Goal: Transaction & Acquisition: Purchase product/service

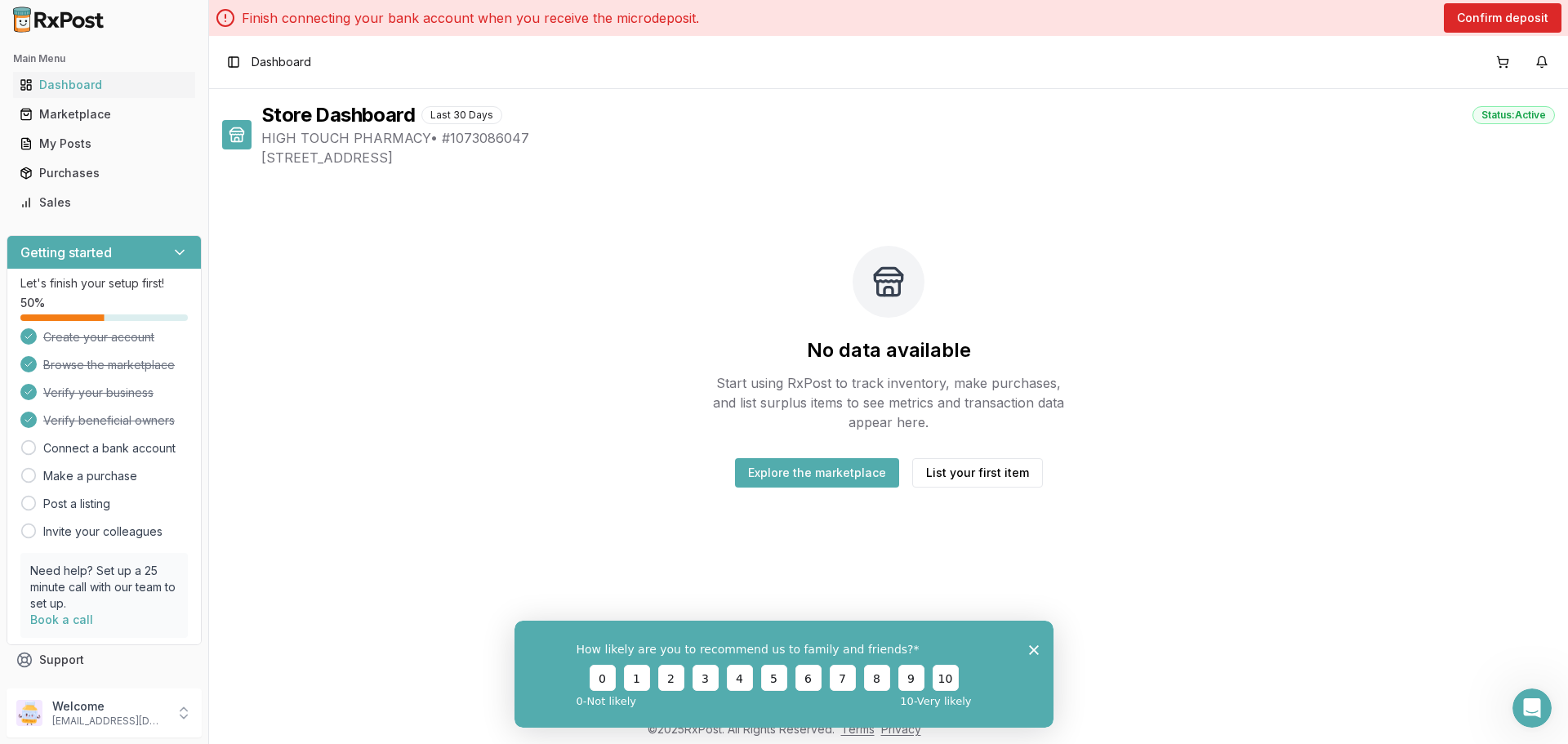
click at [1029, 646] on polygon "Close survey" at bounding box center [1033, 649] width 10 height 10
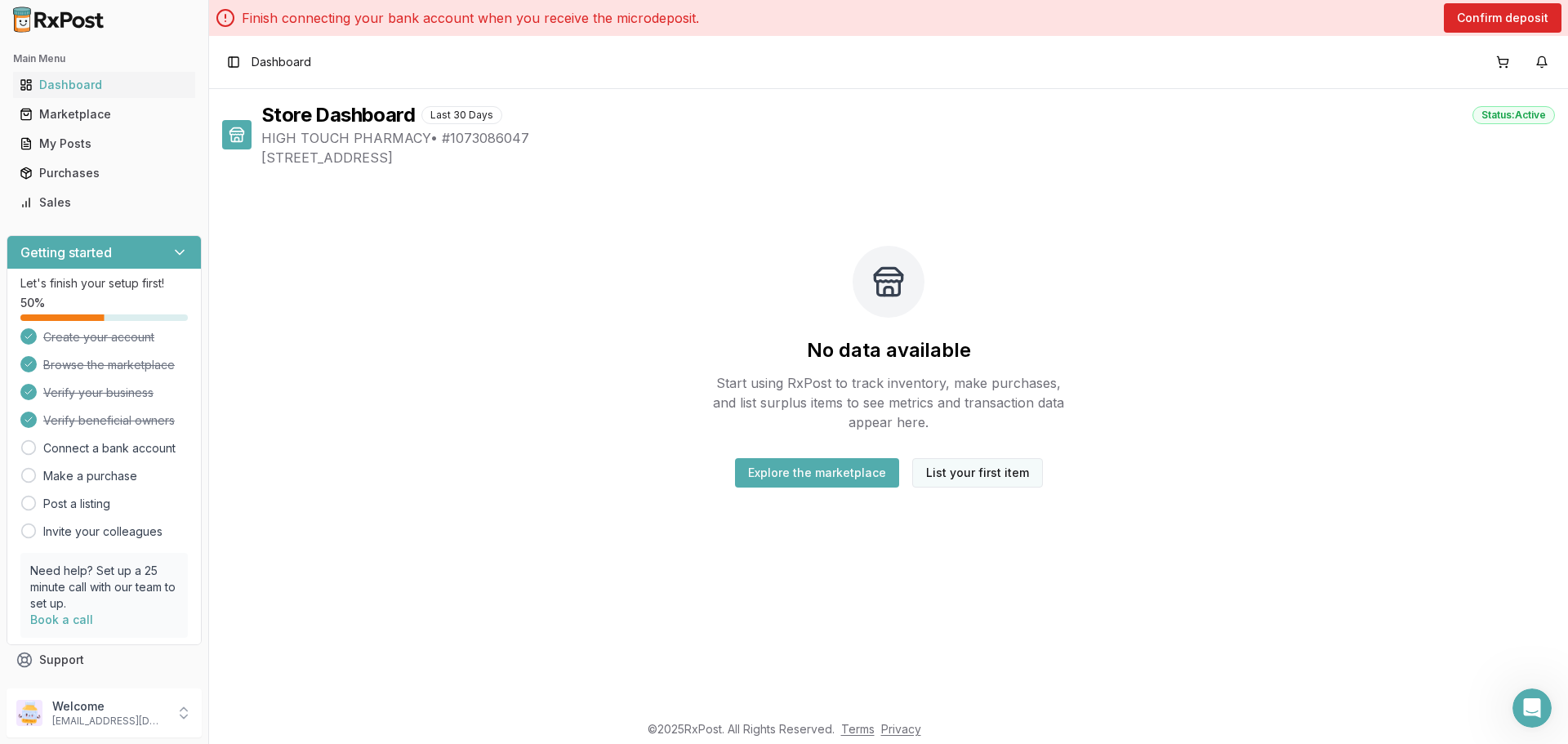
click at [974, 470] on button "List your first item" at bounding box center [977, 473] width 130 height 30
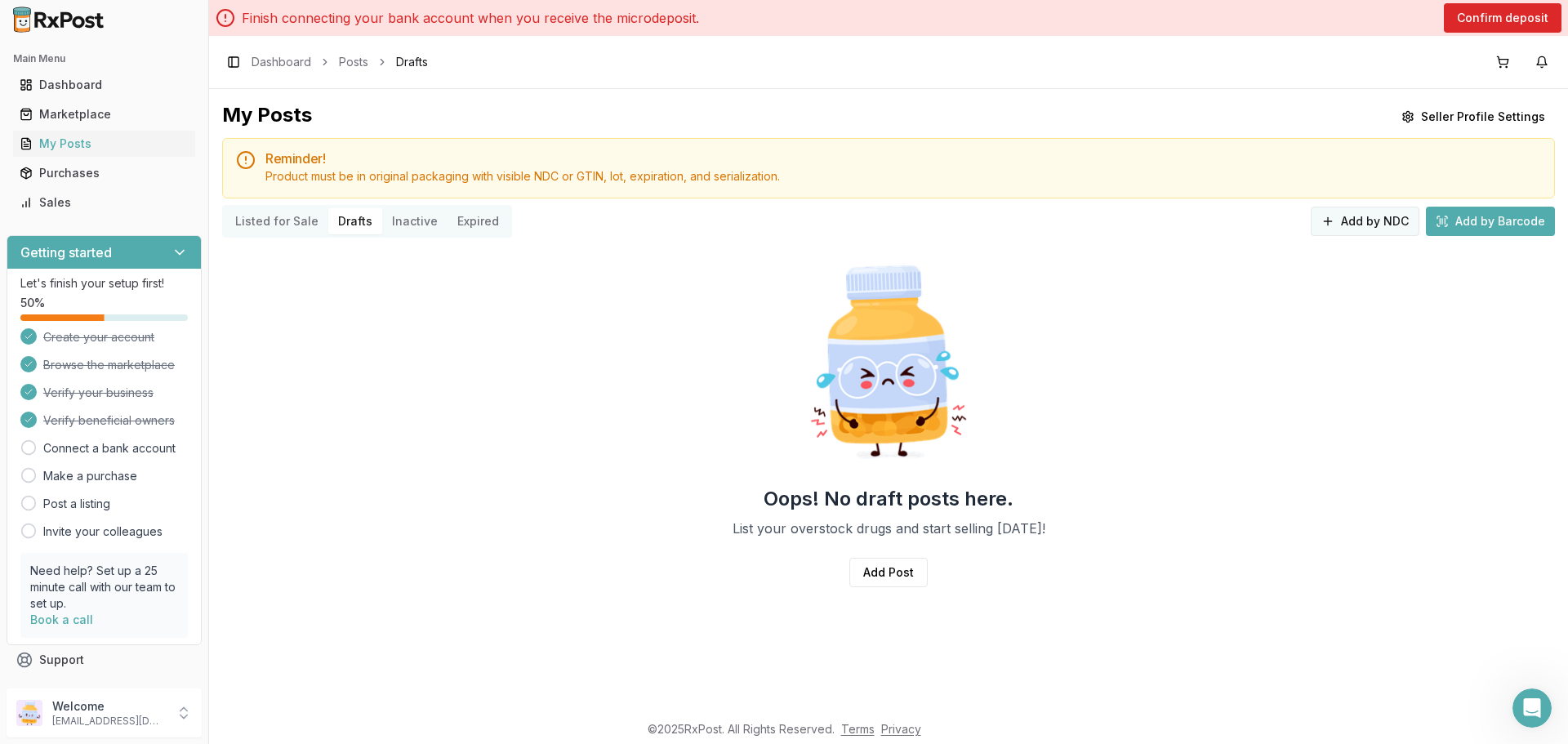
click at [1379, 231] on button "Add by NDC" at bounding box center [1365, 222] width 109 height 30
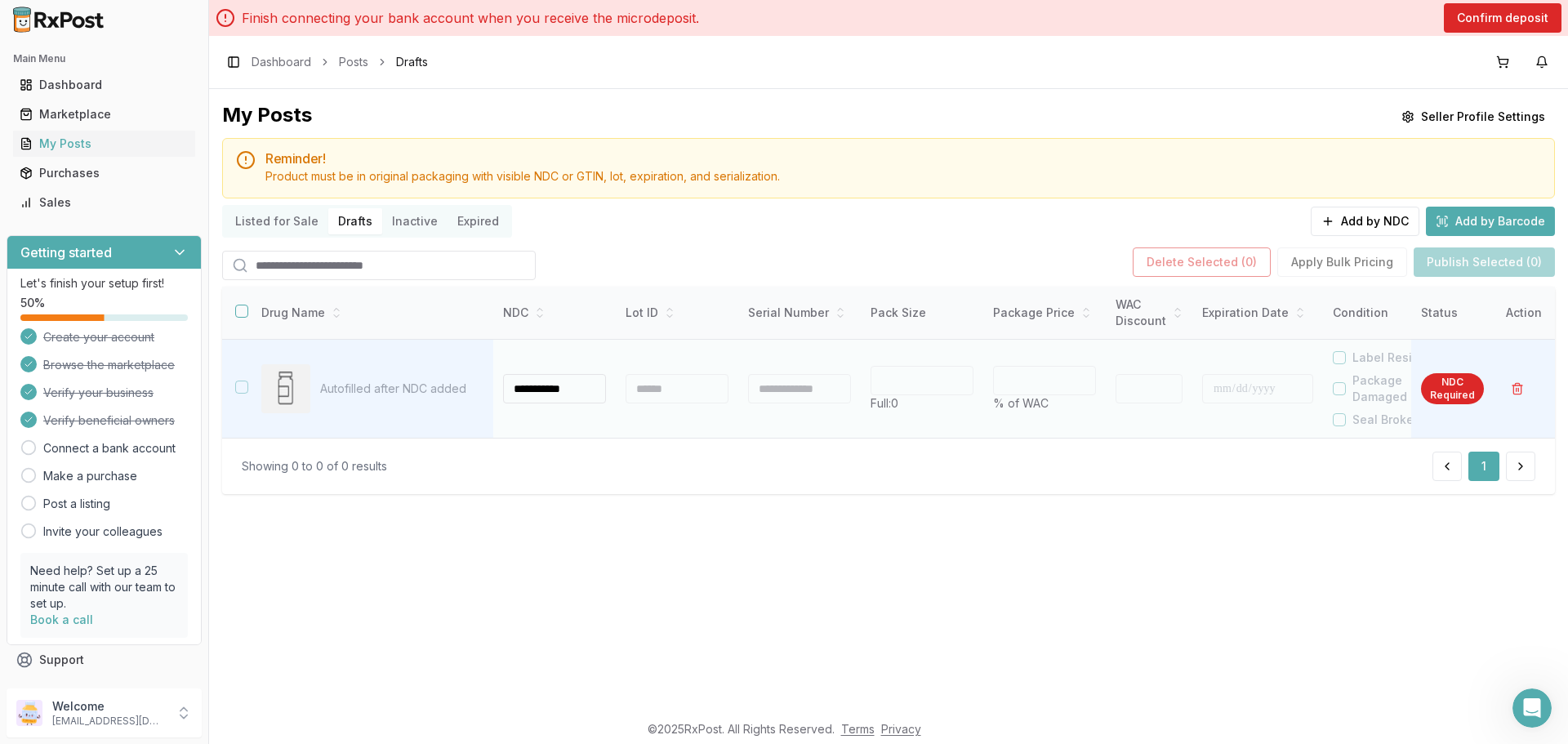
type input "**********"
click at [672, 395] on div at bounding box center [677, 389] width 103 height 30
type input "**"
type input "*"
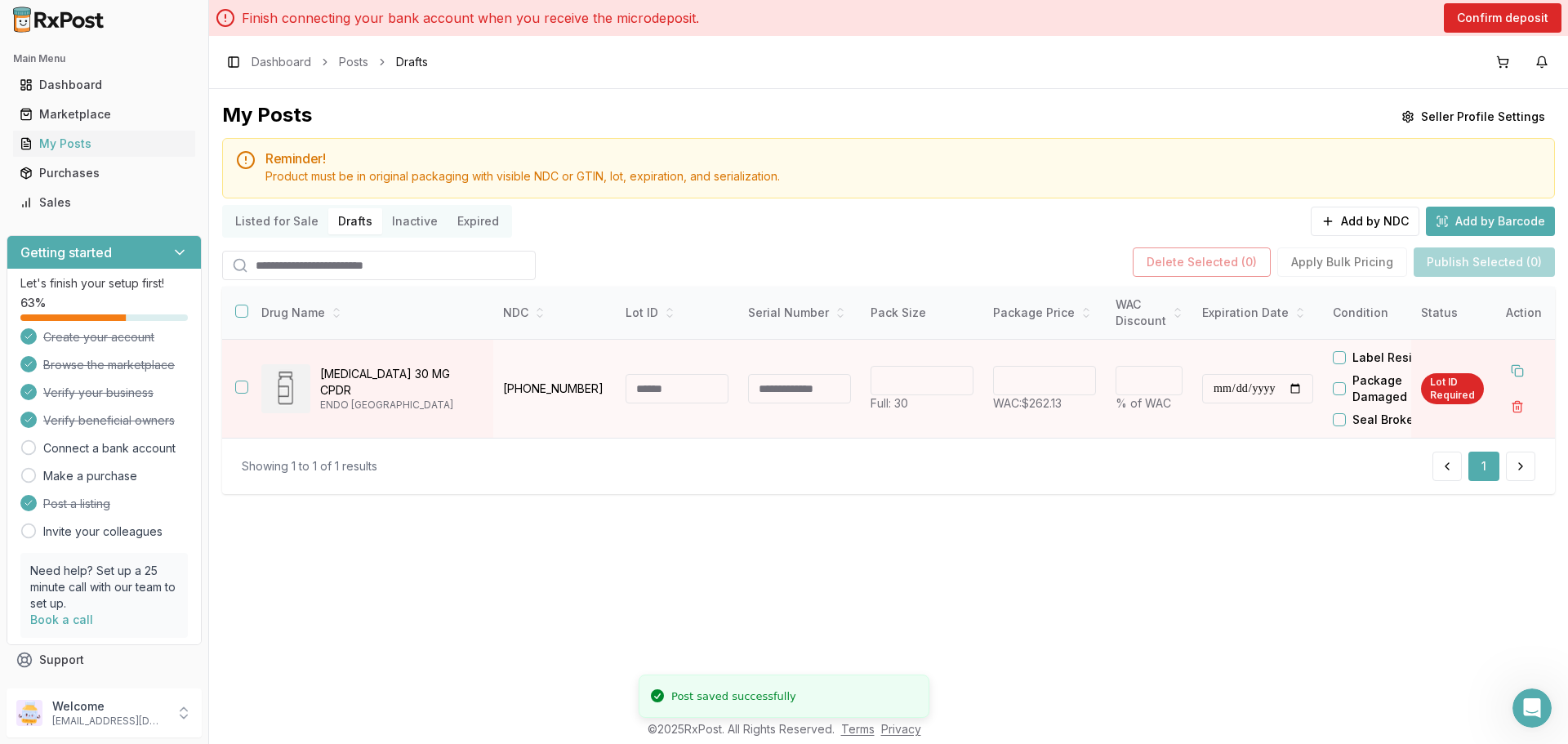
click at [648, 393] on input at bounding box center [677, 389] width 103 height 30
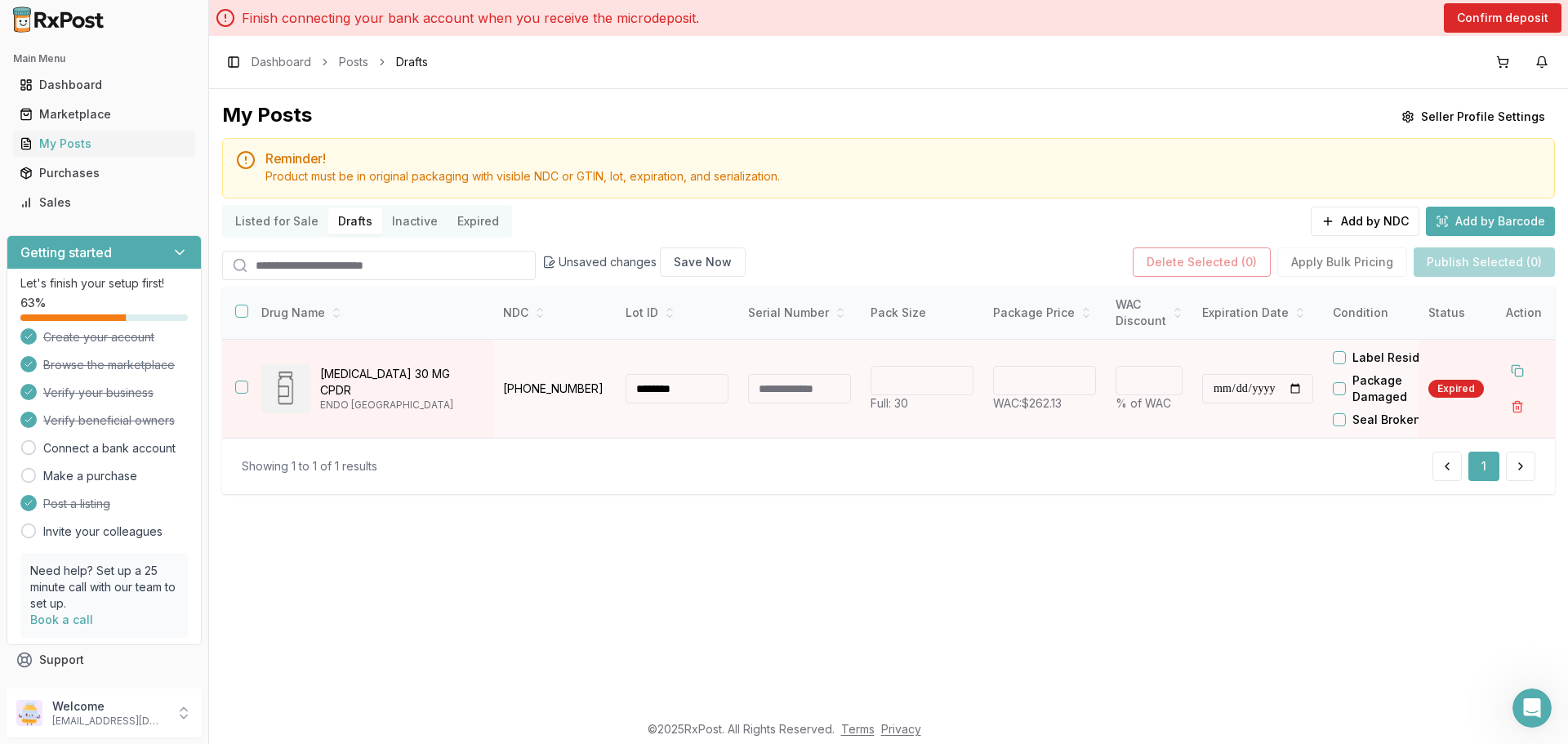
type input "********"
type input "**"
type input "**********"
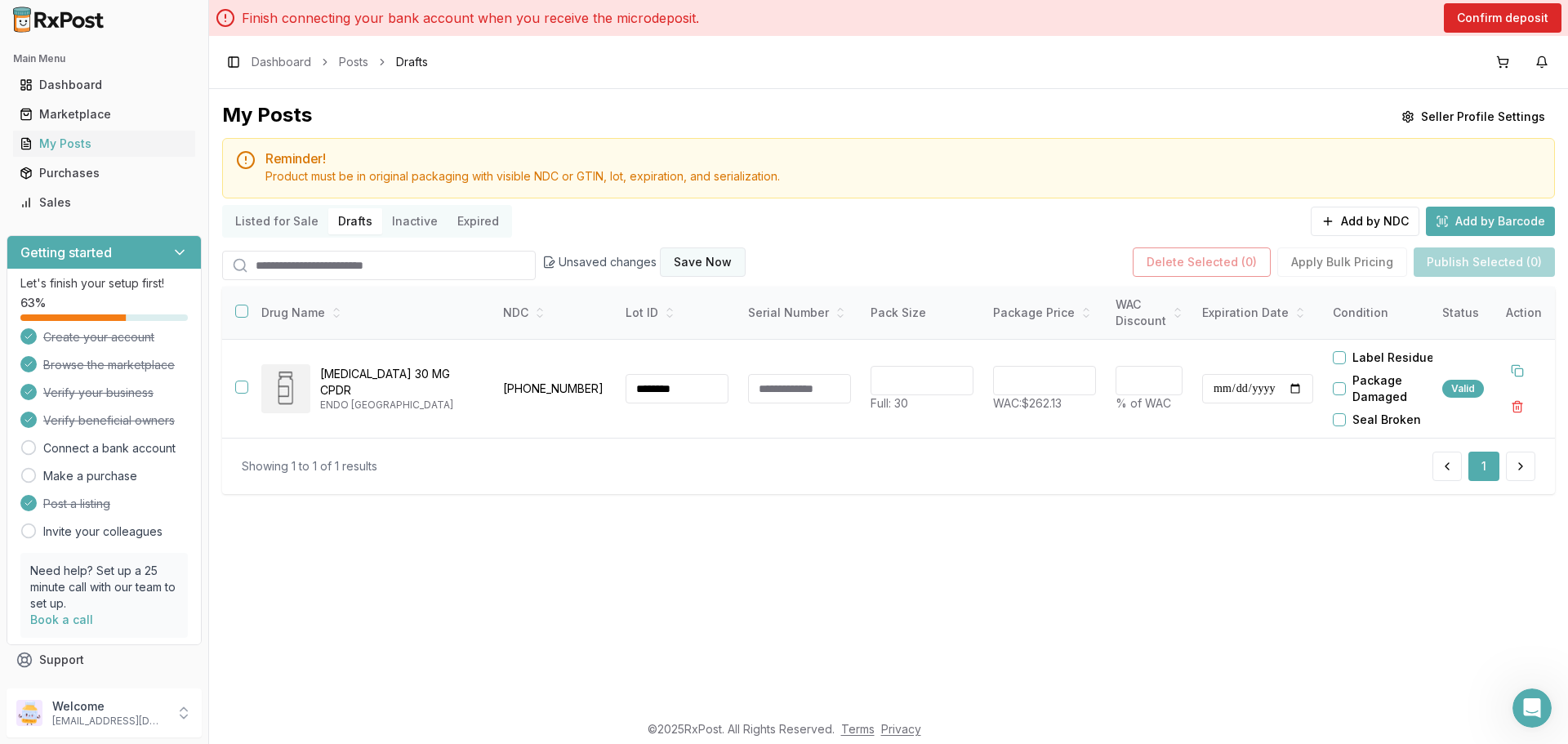
click at [684, 262] on button "Save Now" at bounding box center [703, 262] width 86 height 30
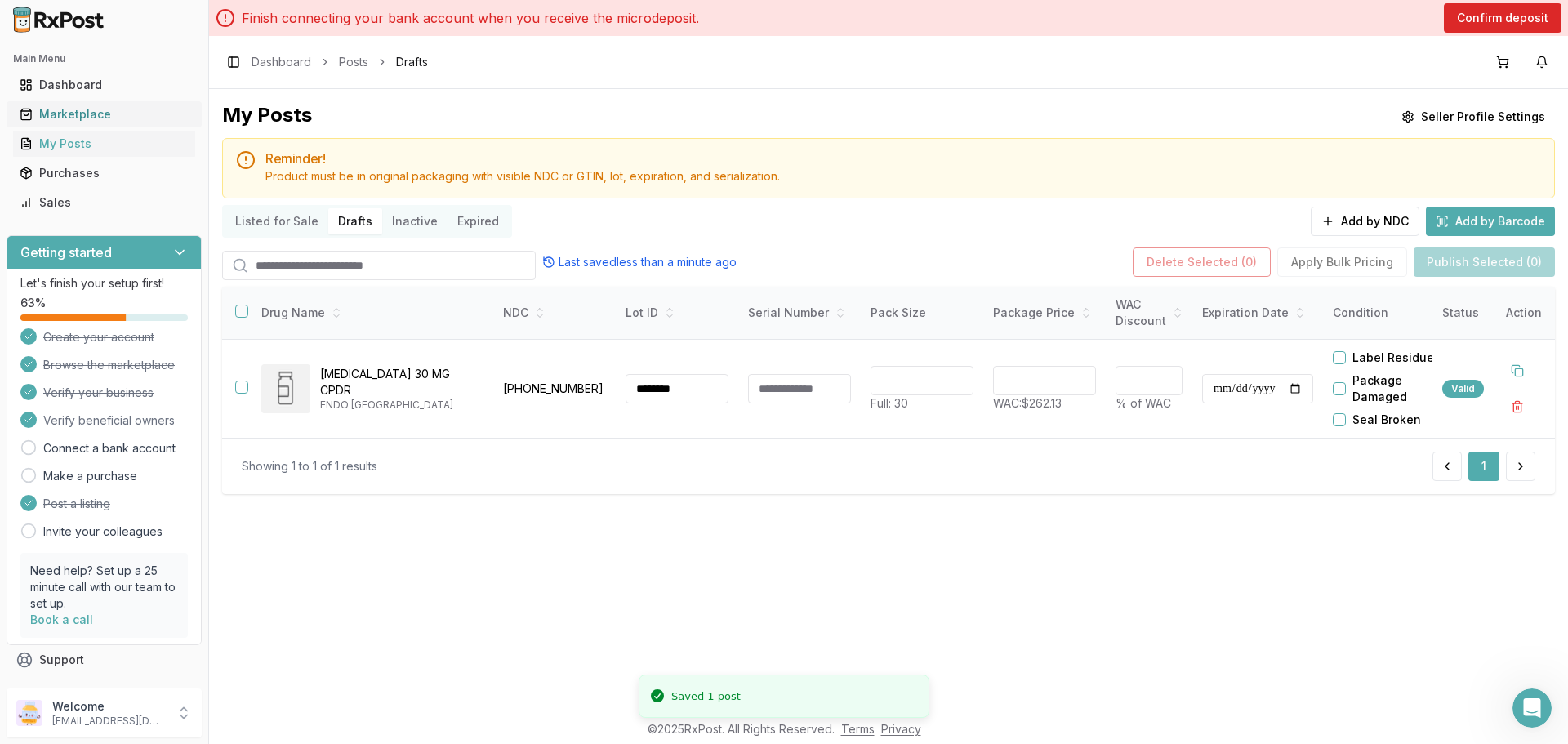
click at [75, 113] on div "Marketplace" at bounding box center [104, 114] width 169 height 17
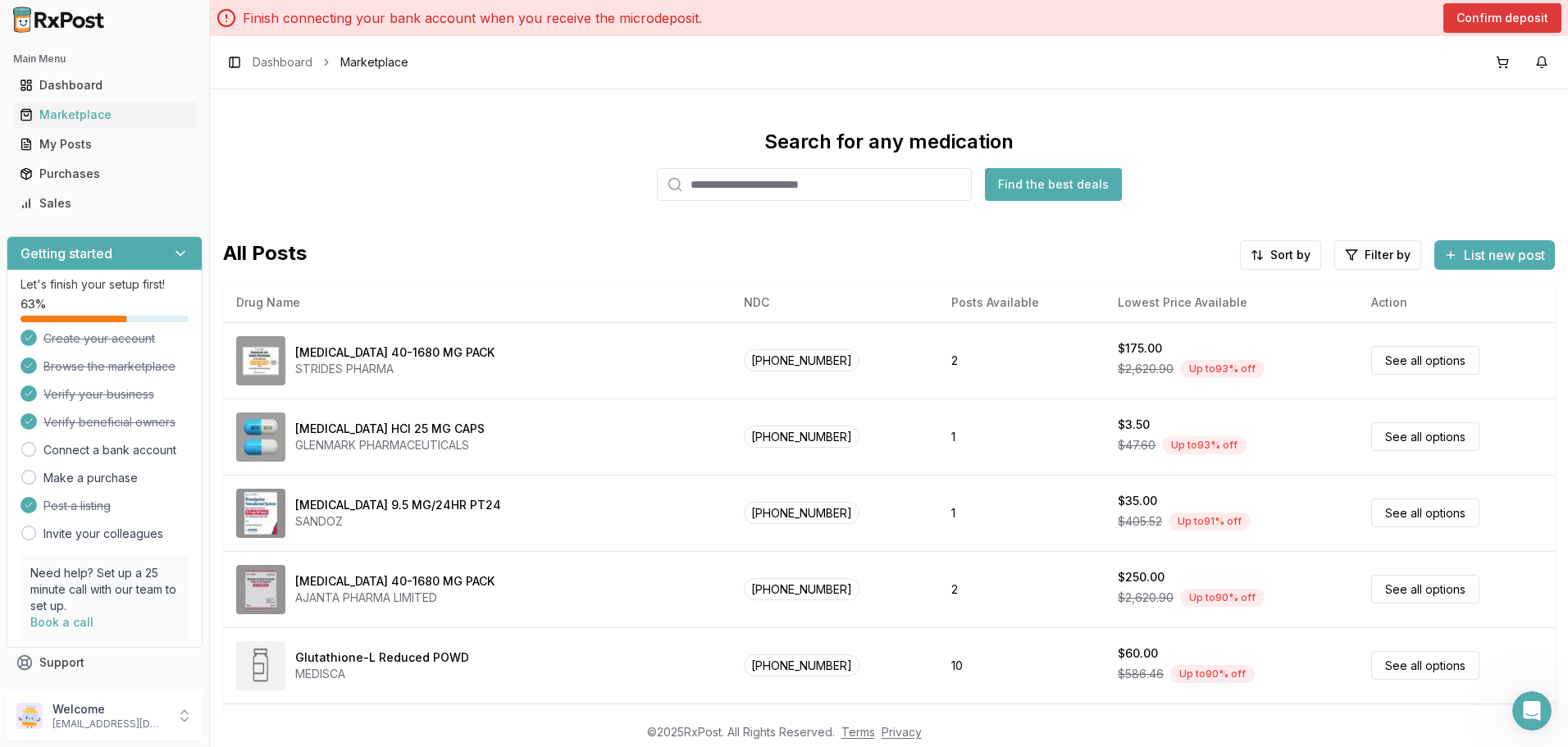
click at [1516, 23] on button "Confirm deposit" at bounding box center [1502, 18] width 118 height 30
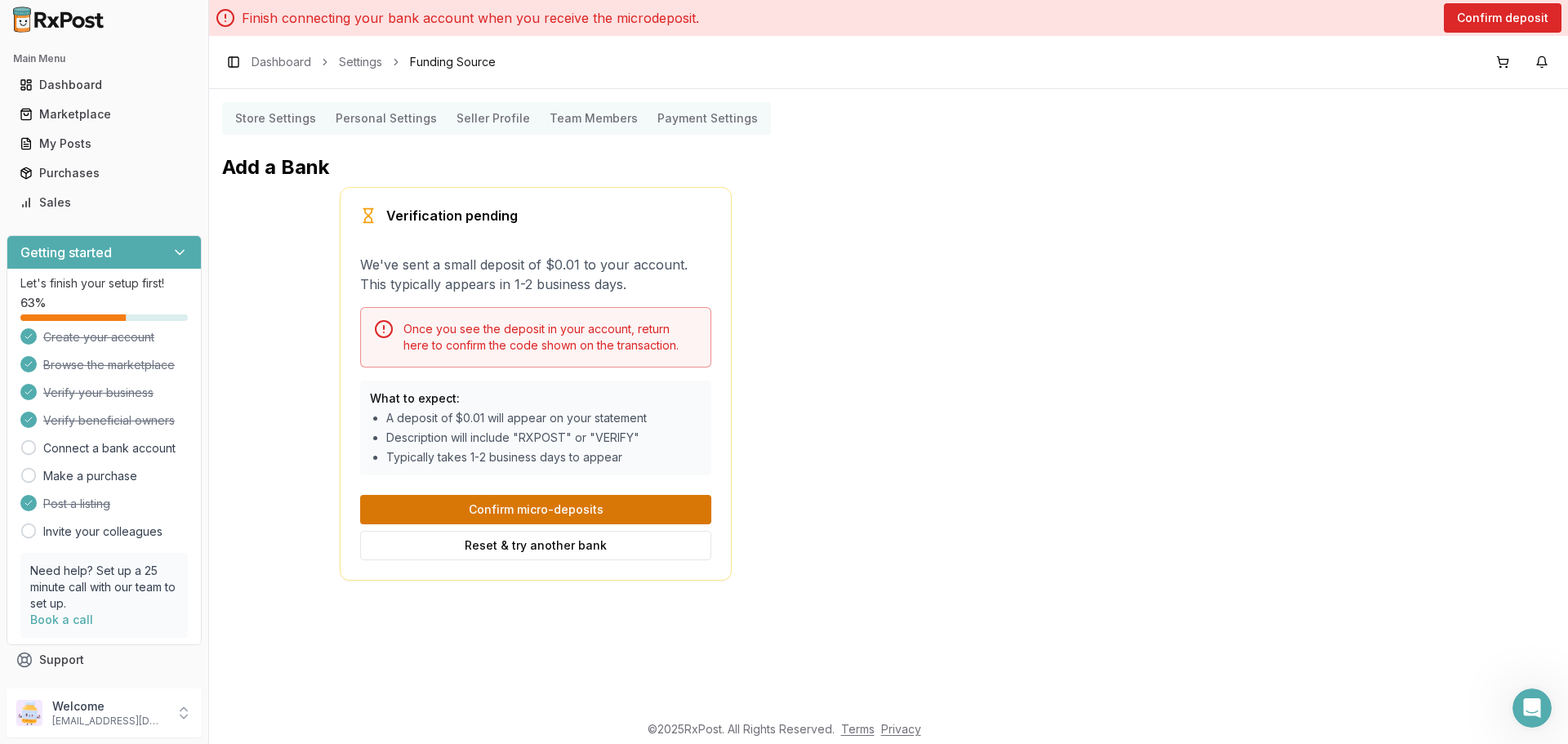
click at [510, 505] on button "Confirm micro-deposits" at bounding box center [536, 510] width 351 height 30
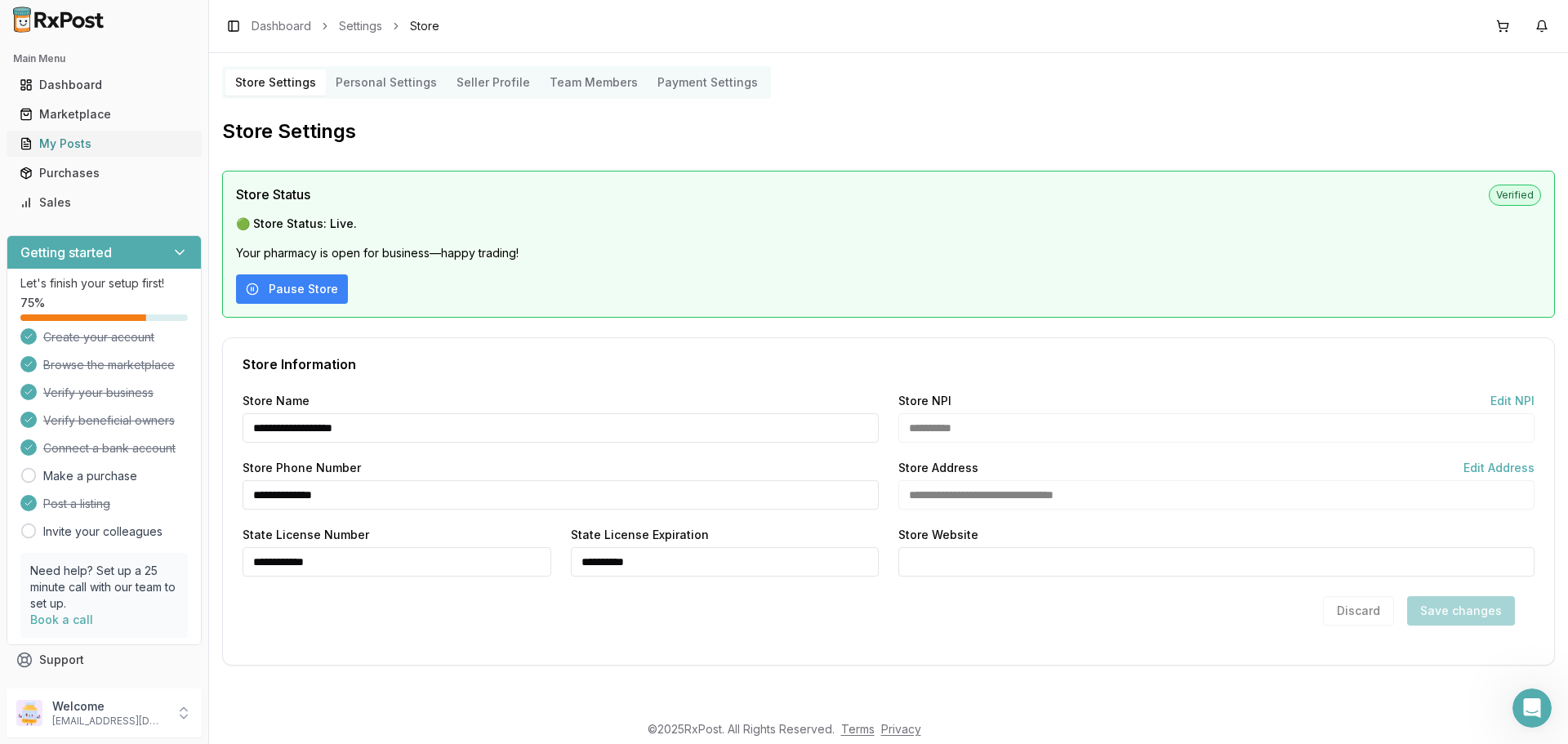
click at [71, 145] on div "My Posts" at bounding box center [104, 143] width 169 height 17
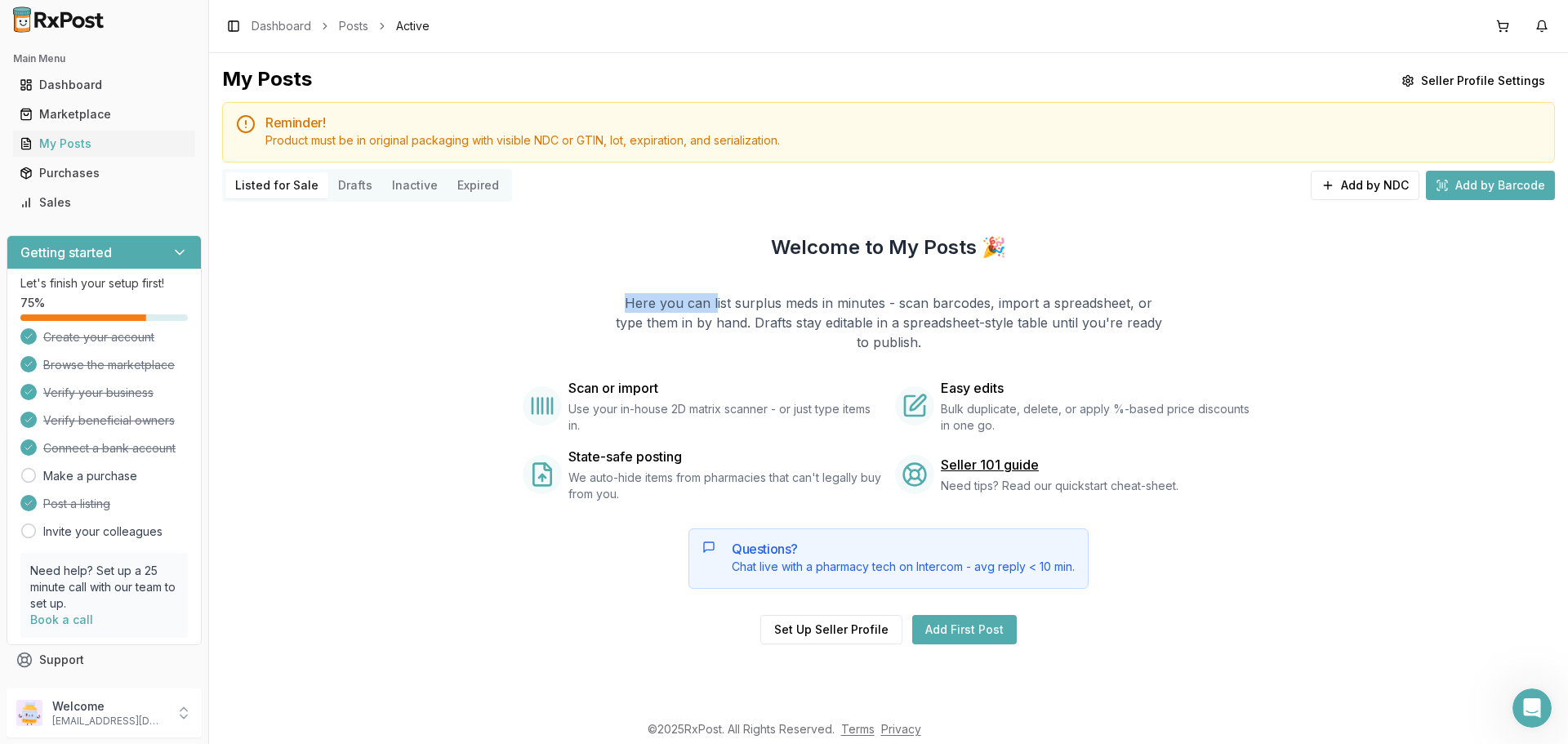
drag, startPoint x: 731, startPoint y: 236, endPoint x: 1023, endPoint y: 255, distance: 292.6
click at [1023, 255] on div "Welcome to My Posts 🎉 Here you can list surplus meds in minutes - scan barcodes…" at bounding box center [889, 440] width 1333 height 462
click at [83, 89] on div "Dashboard" at bounding box center [104, 84] width 169 height 17
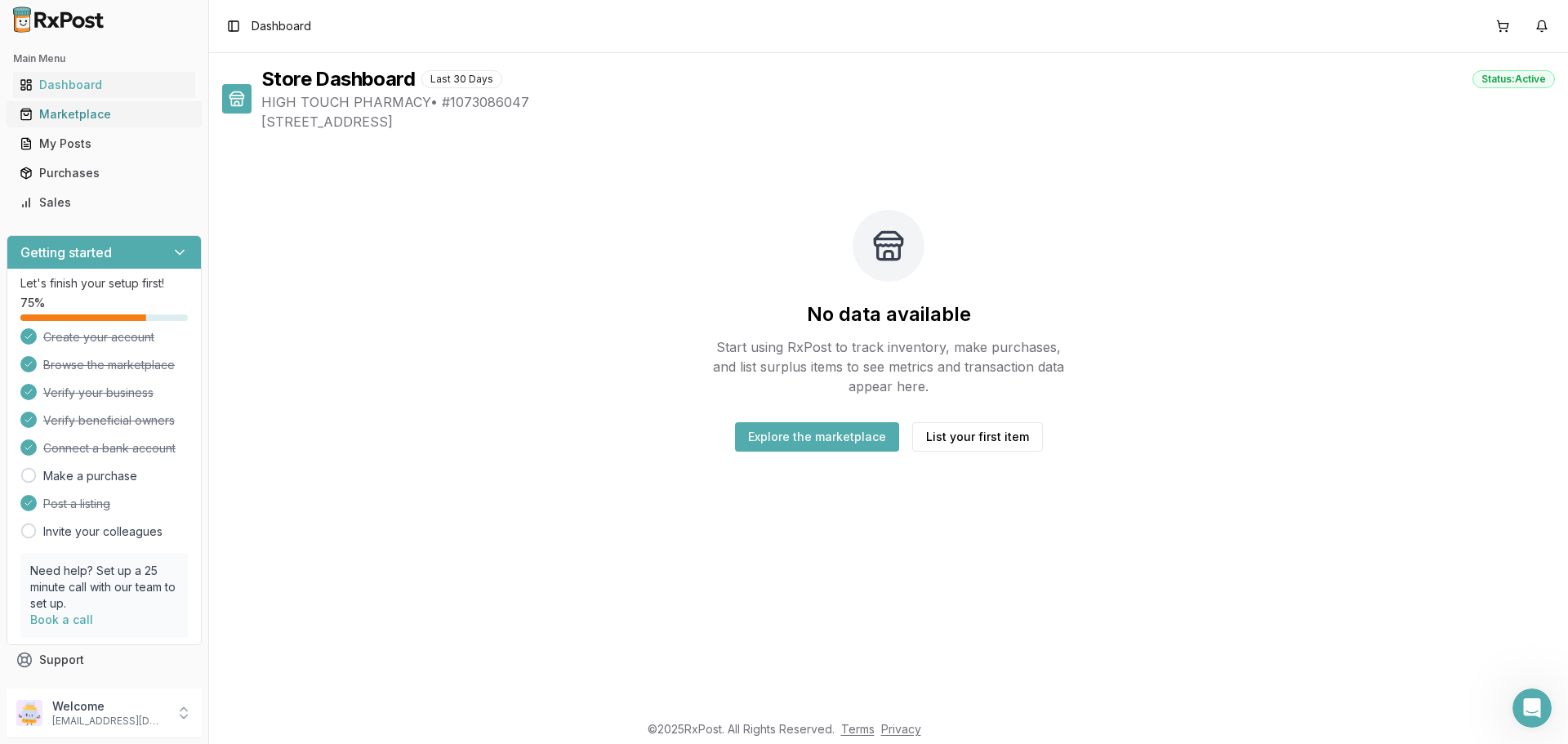
click at [78, 110] on div "Marketplace" at bounding box center [104, 114] width 169 height 17
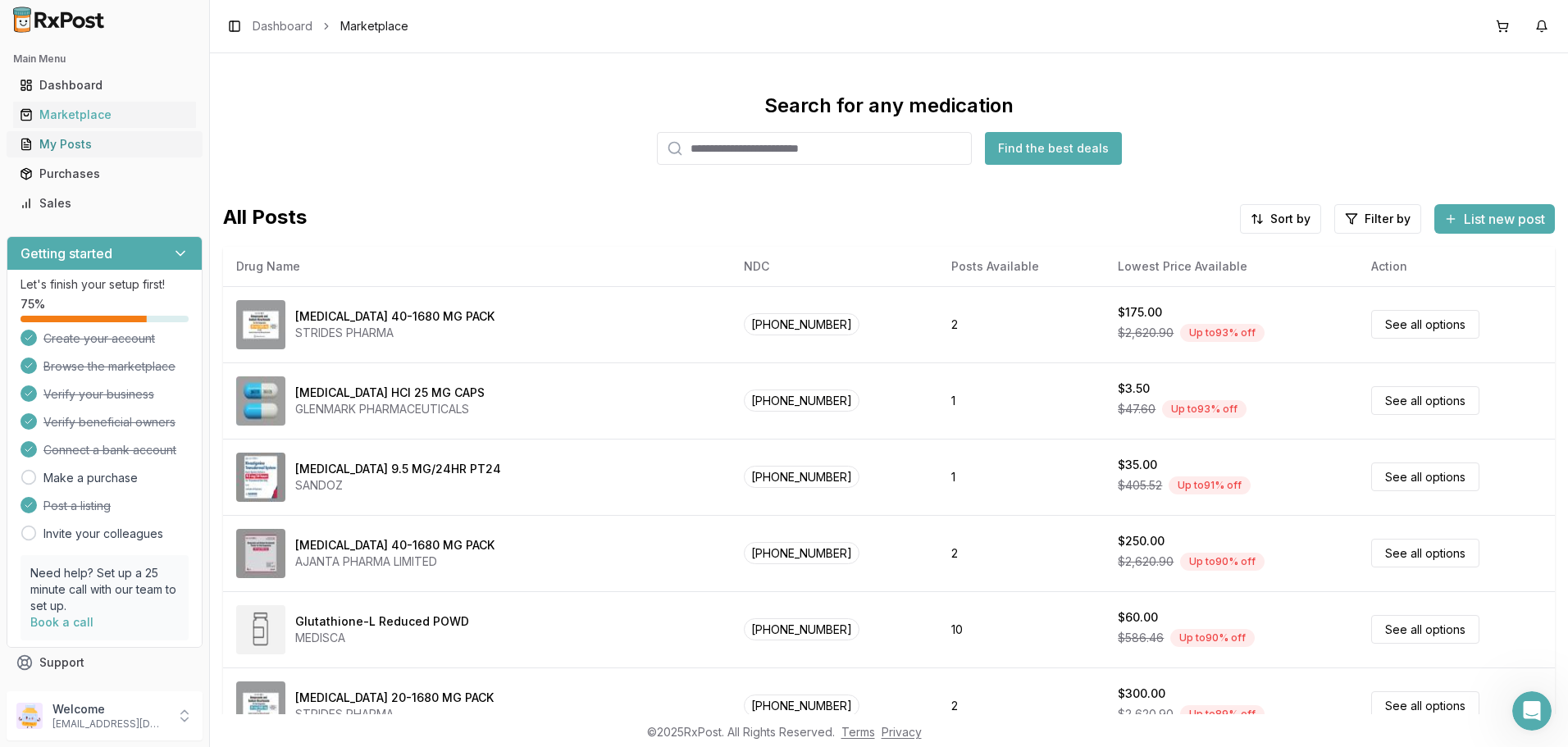
click at [65, 148] on div "My Posts" at bounding box center [105, 144] width 170 height 17
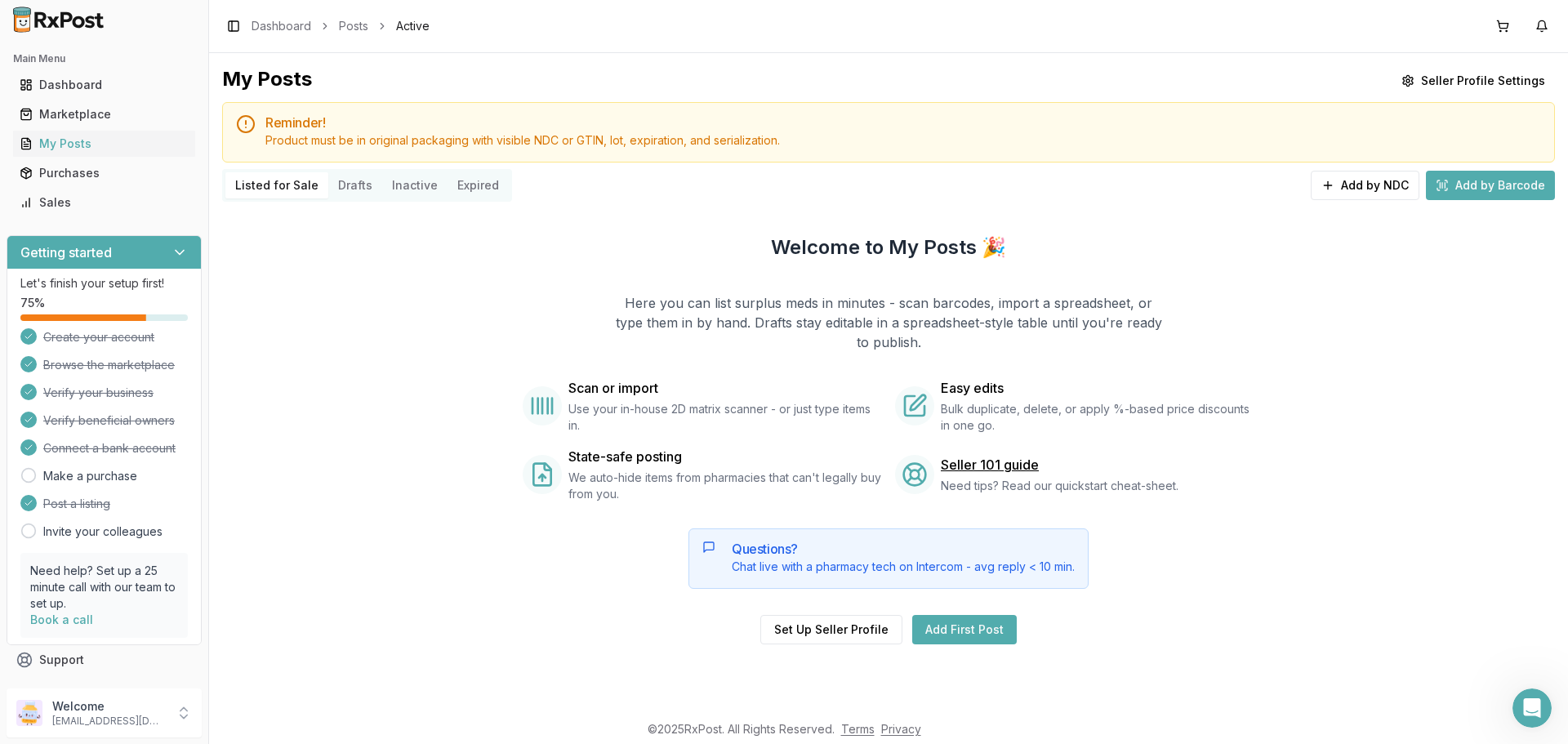
click at [985, 638] on link "Add First Post" at bounding box center [964, 630] width 104 height 30
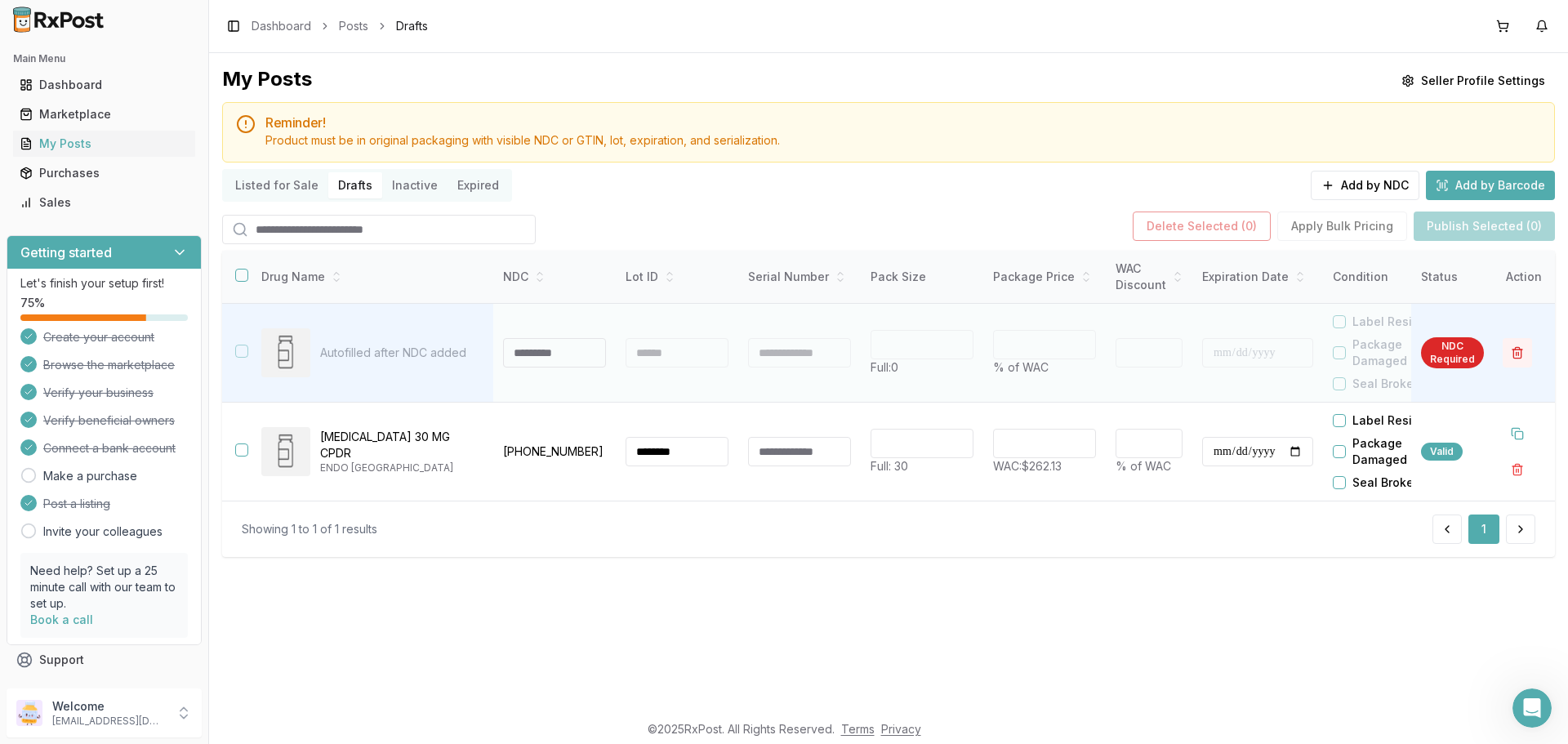
click at [1516, 354] on button "button" at bounding box center [1518, 353] width 30 height 30
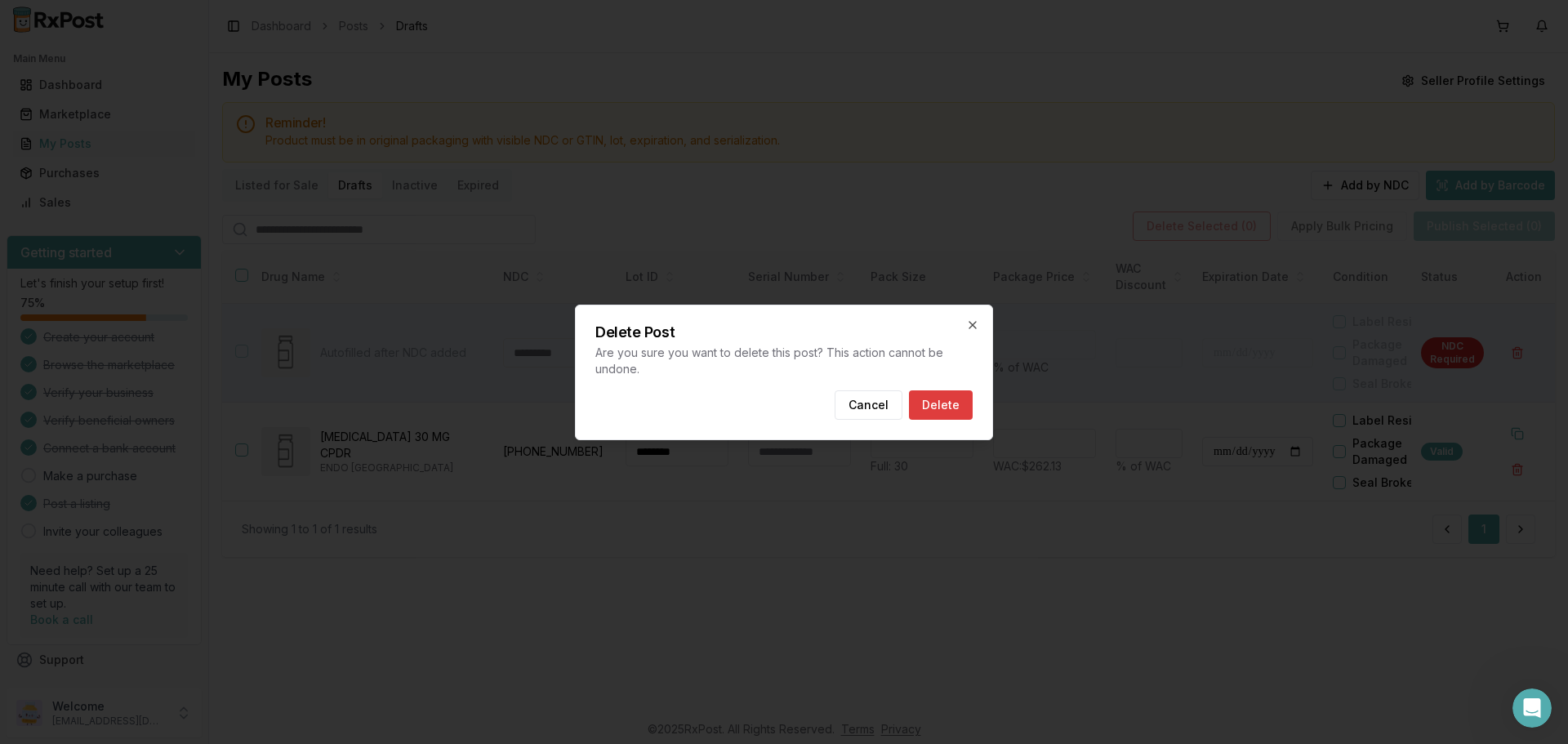
click at [955, 403] on button "Delete" at bounding box center [940, 405] width 63 height 30
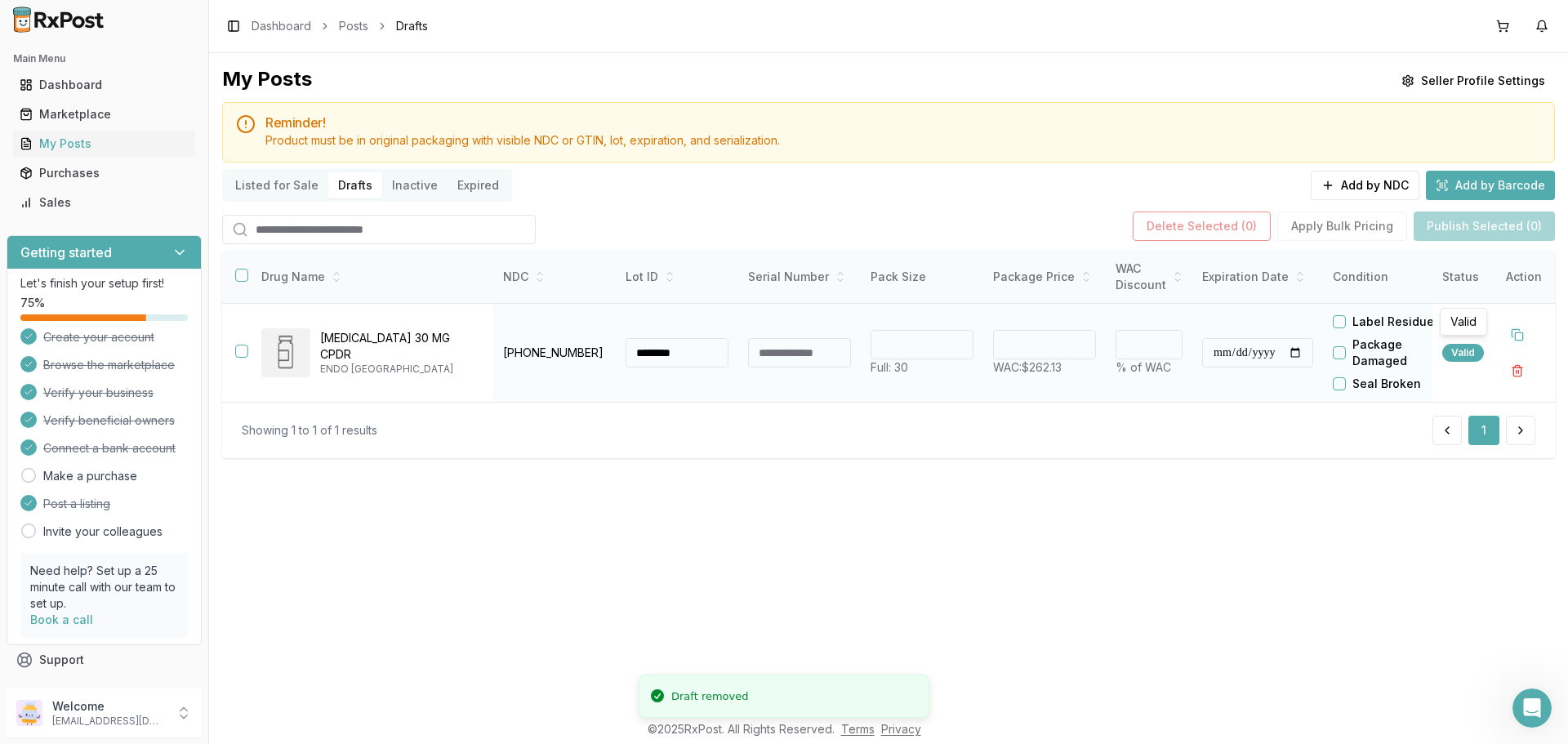
click at [1455, 350] on div "Valid" at bounding box center [1463, 353] width 42 height 18
click at [1454, 349] on div "Valid" at bounding box center [1463, 353] width 42 height 18
click at [1453, 349] on div "Valid" at bounding box center [1463, 353] width 42 height 18
click at [247, 356] on button "button" at bounding box center [241, 351] width 13 height 13
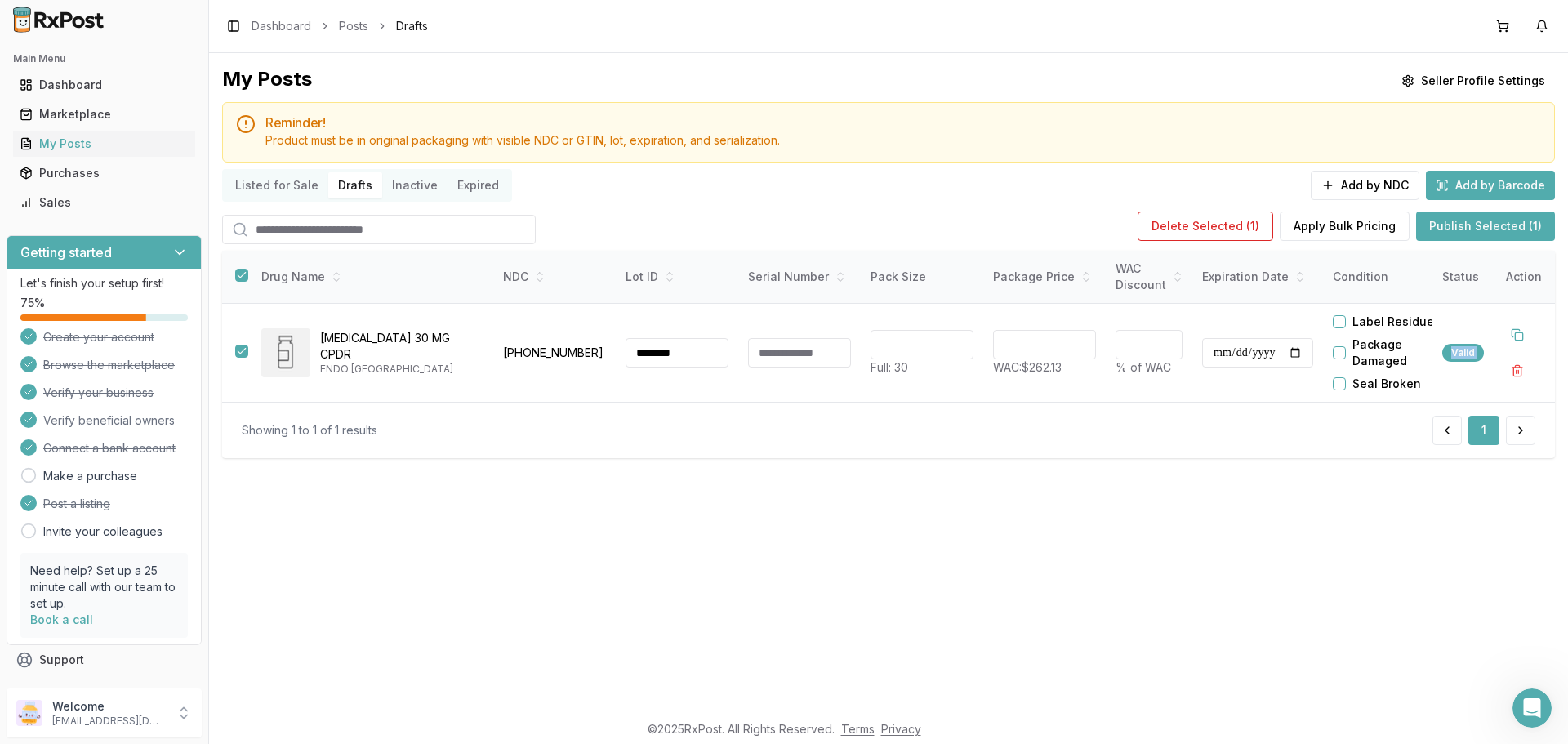
click at [1462, 231] on button "Publish Selected (1)" at bounding box center [1485, 226] width 139 height 30
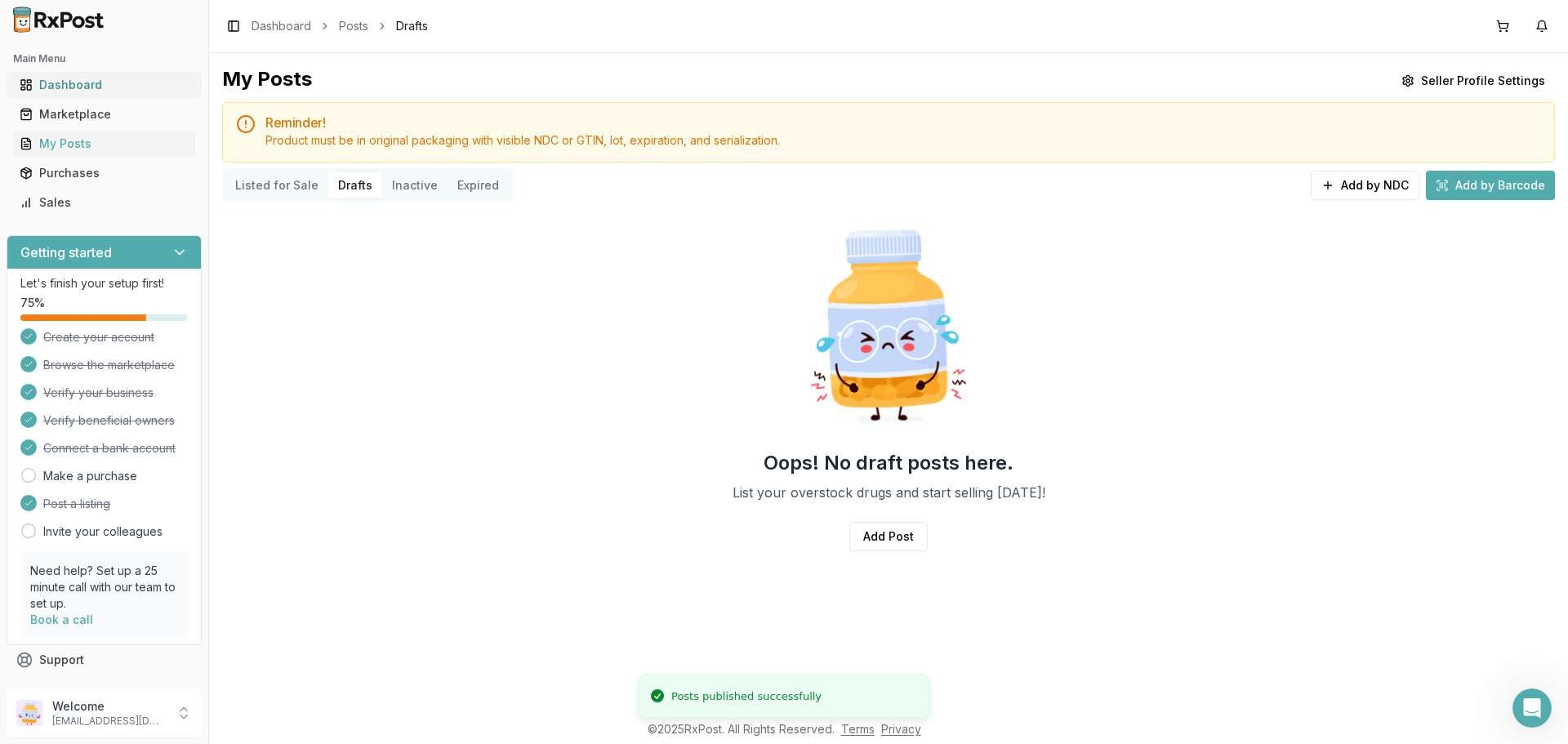
click at [98, 89] on div "Dashboard" at bounding box center [104, 84] width 169 height 17
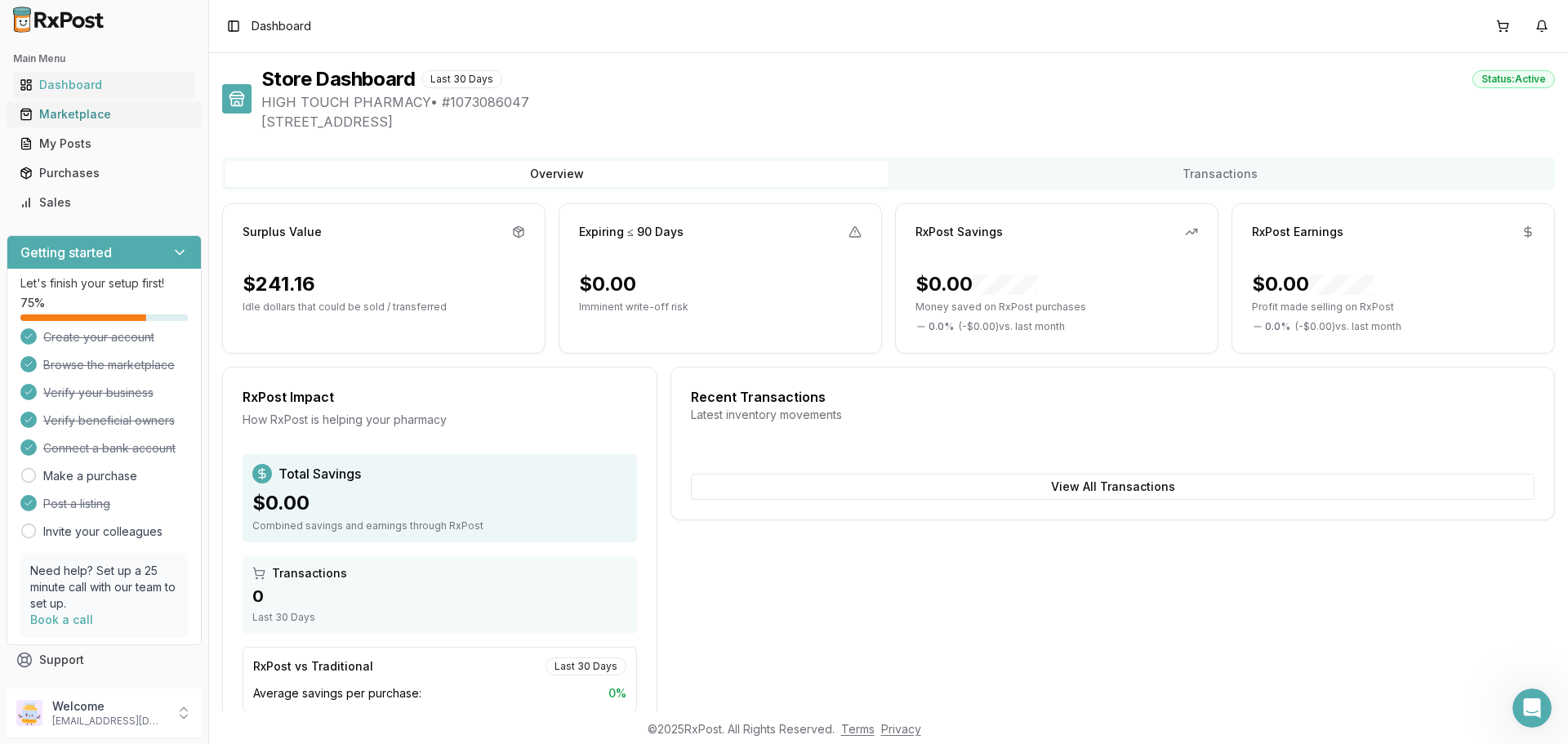
click at [102, 114] on div "Marketplace" at bounding box center [104, 114] width 169 height 17
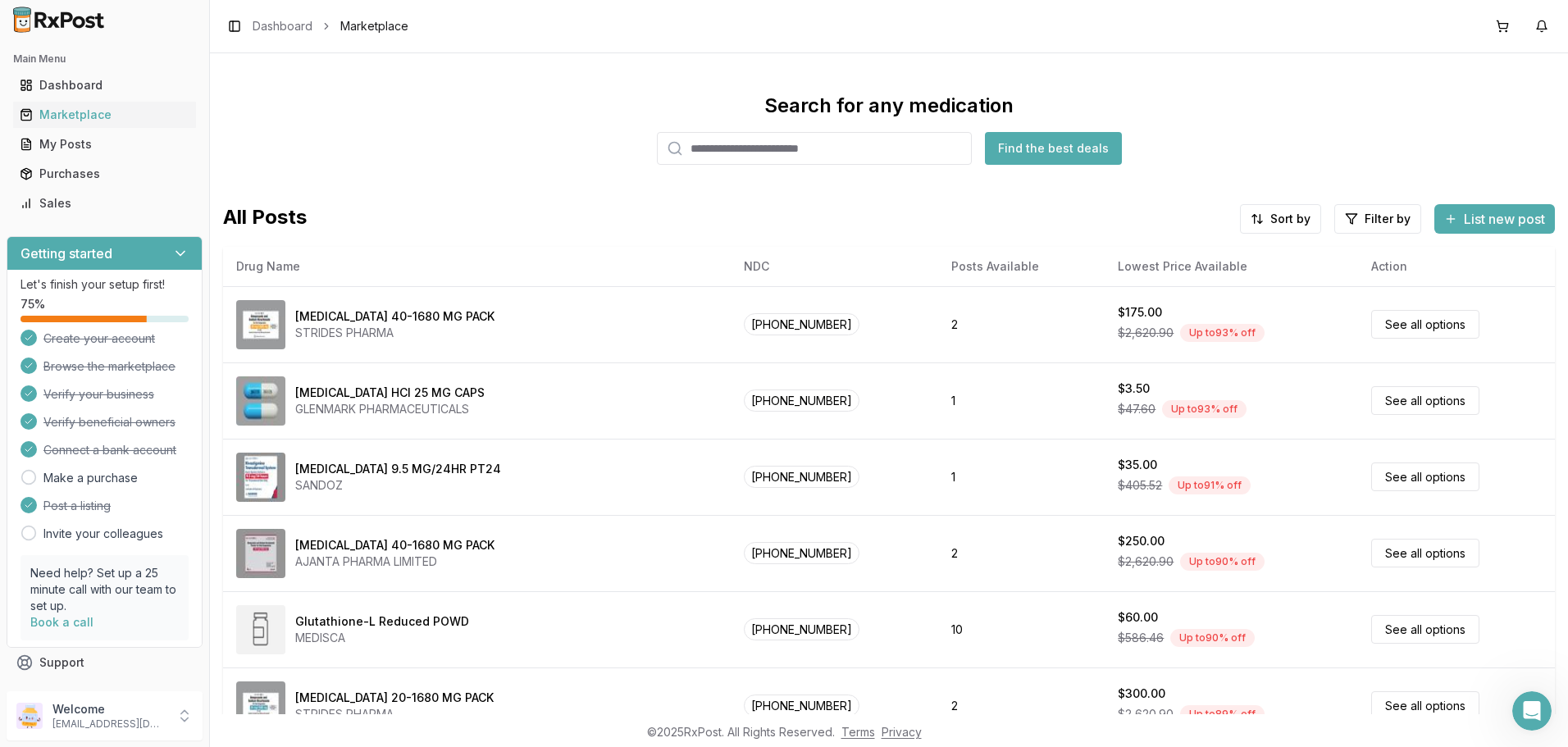
click at [855, 155] on input "search" at bounding box center [814, 148] width 315 height 33
type input "******"
click at [1059, 154] on button "Find the best deals" at bounding box center [1053, 148] width 137 height 33
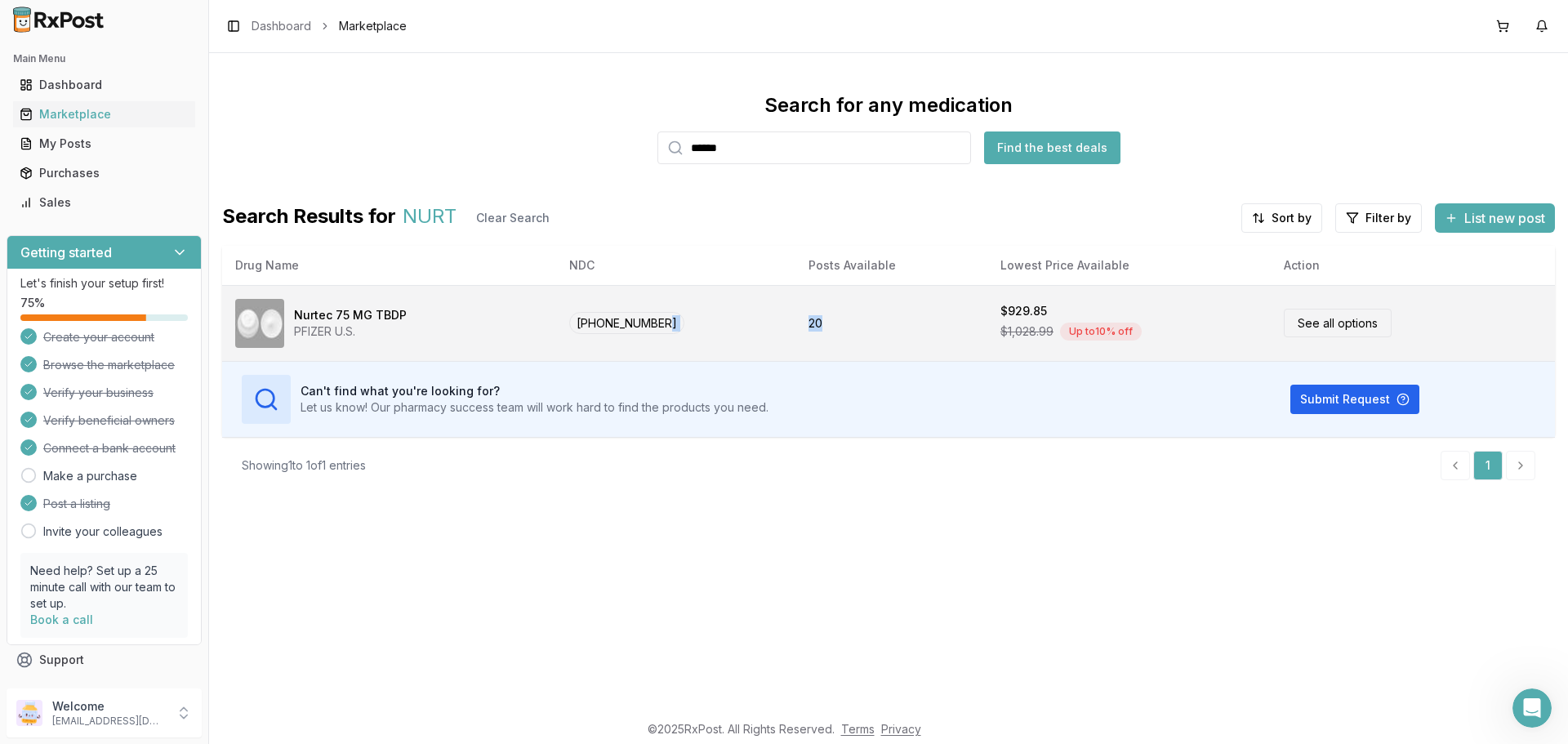
drag, startPoint x: 856, startPoint y: 330, endPoint x: 783, endPoint y: 334, distance: 73.1
click at [783, 334] on tr "Nurtec 75 MG TBDP PFIZER U.S. [PHONE_NUMBER] 20 $929.85 $1,028.99 Up to 10 % of…" at bounding box center [889, 322] width 1333 height 76
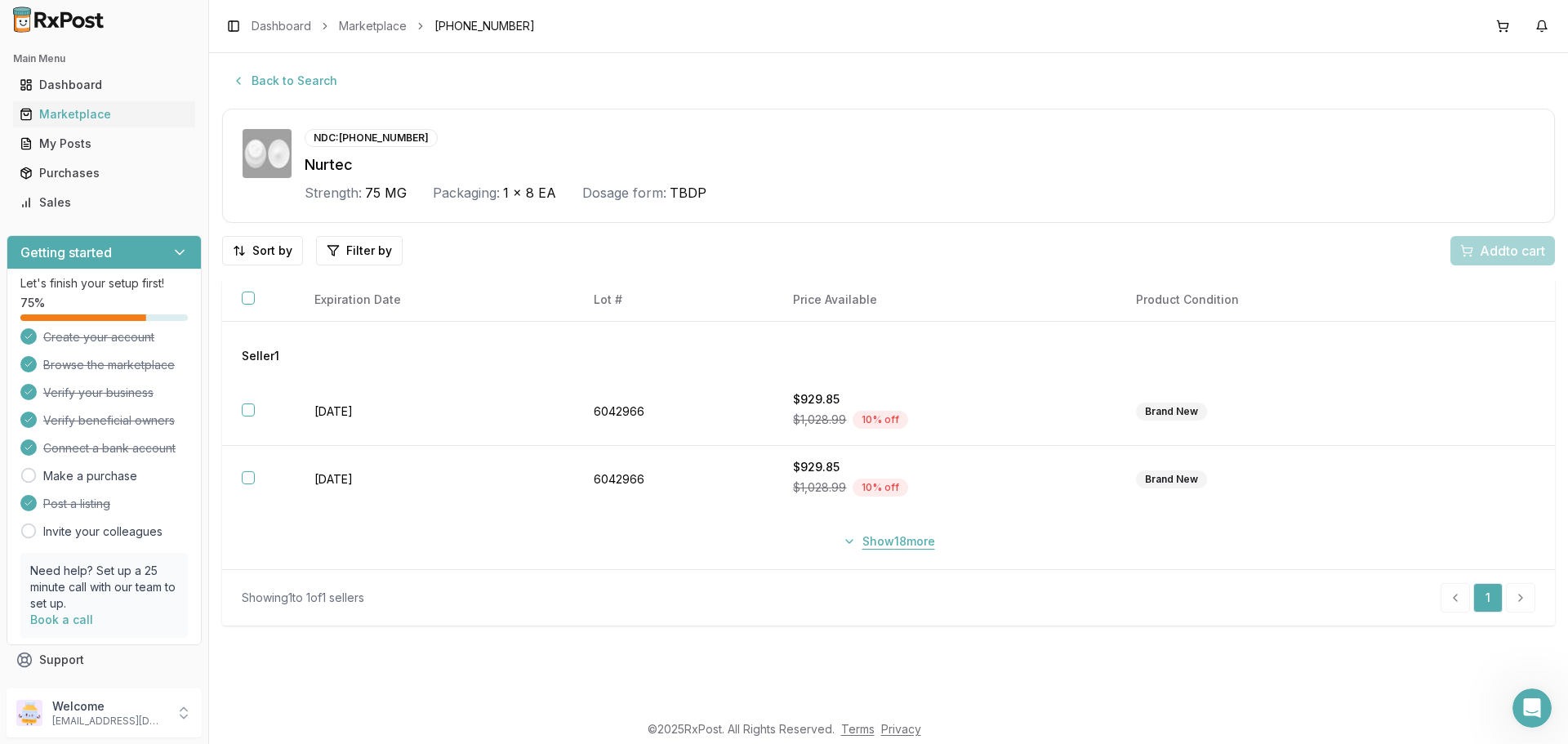
click at [859, 539] on button "Show 18 more" at bounding box center [889, 541] width 112 height 30
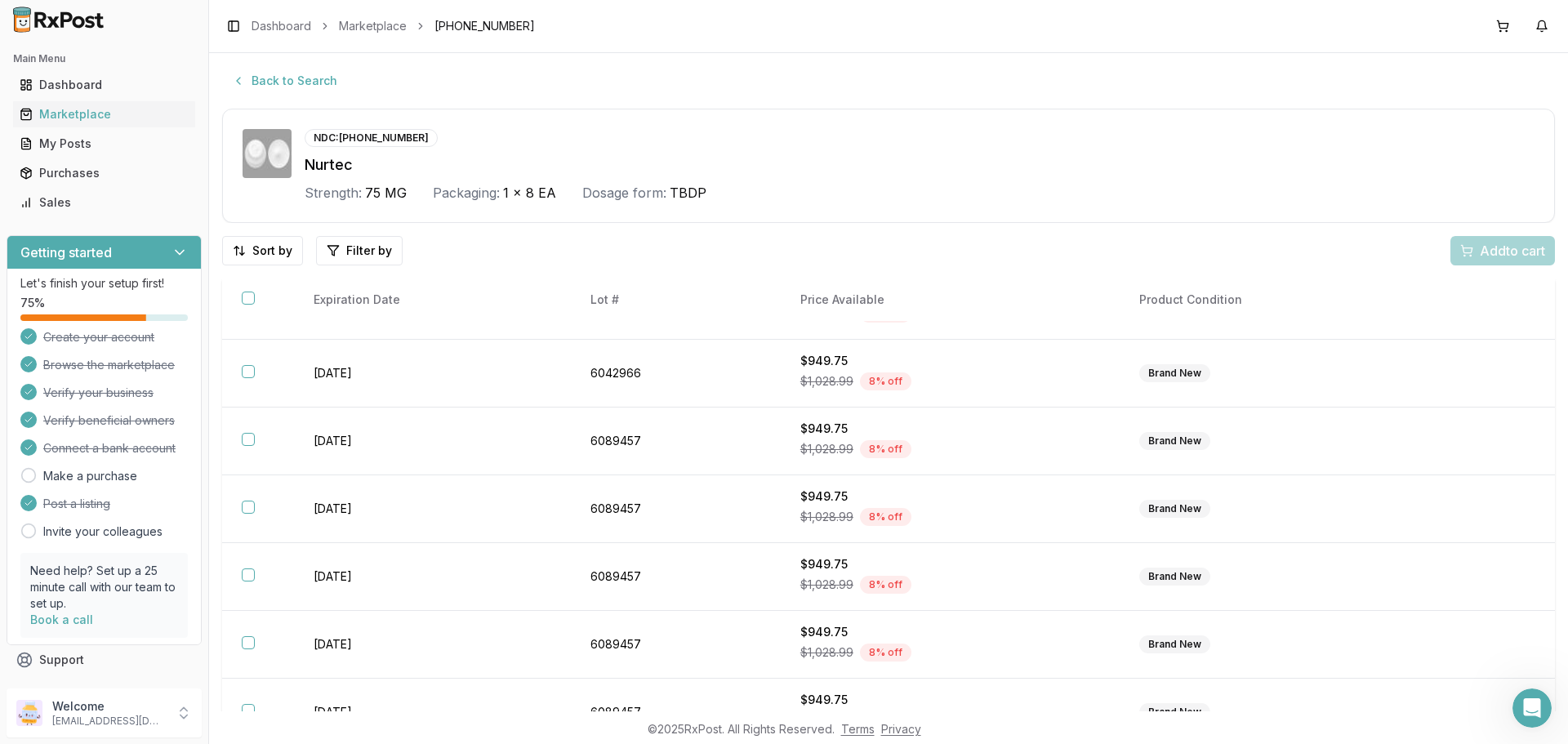
scroll to position [1028, 0]
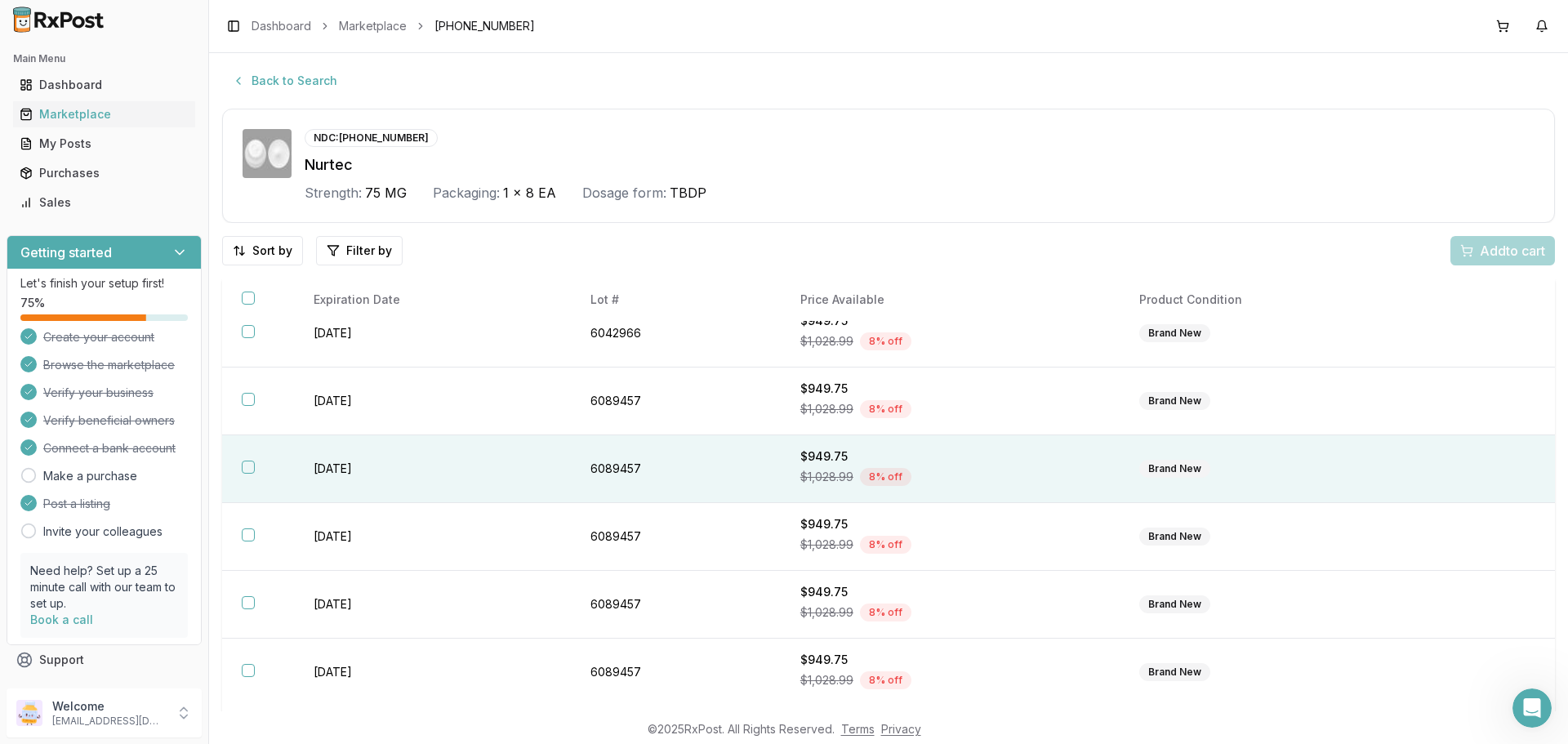
click at [995, 495] on td "$949.75 $1,028.99 8 % off" at bounding box center [950, 469] width 340 height 68
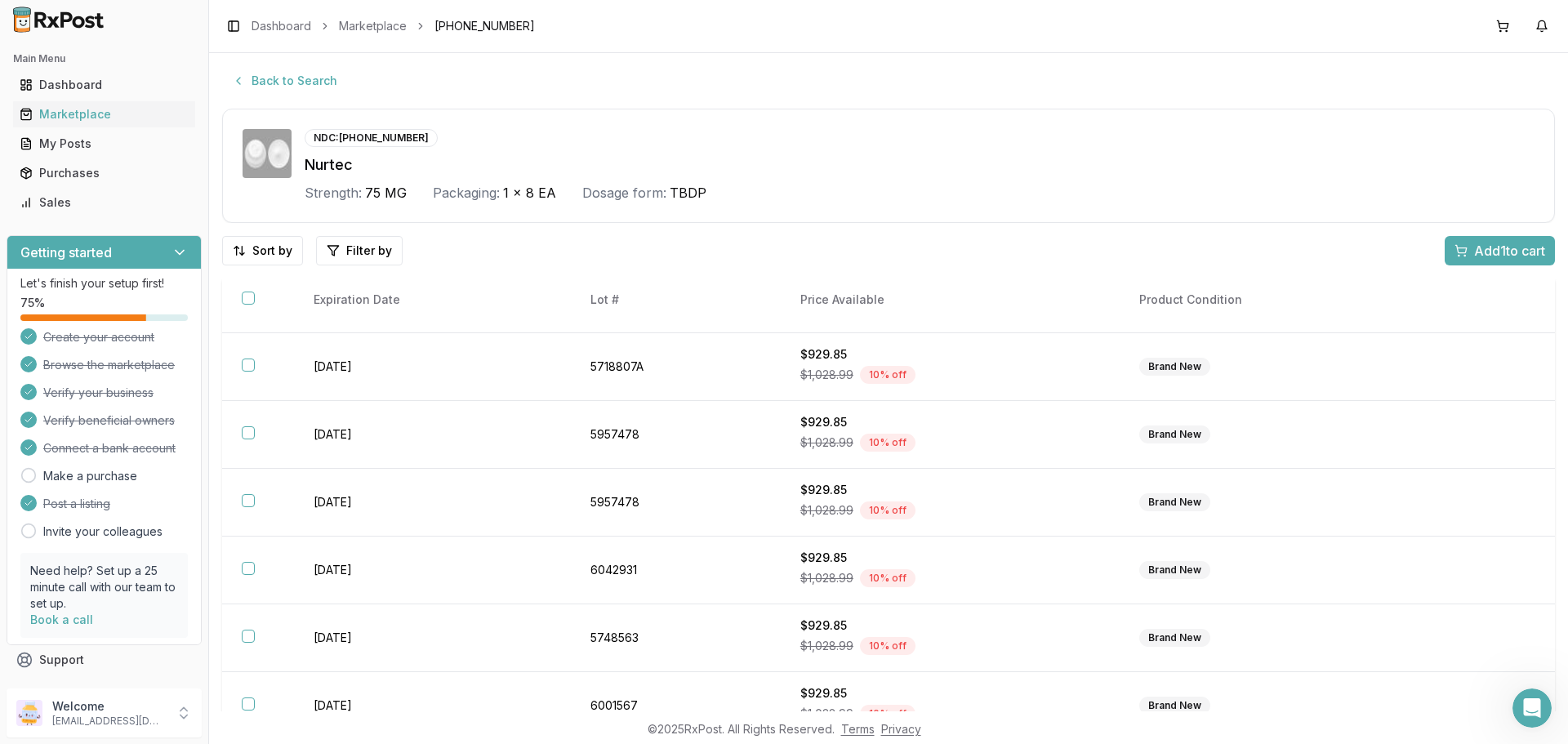
scroll to position [0, 0]
